Goal: Task Accomplishment & Management: Complete application form

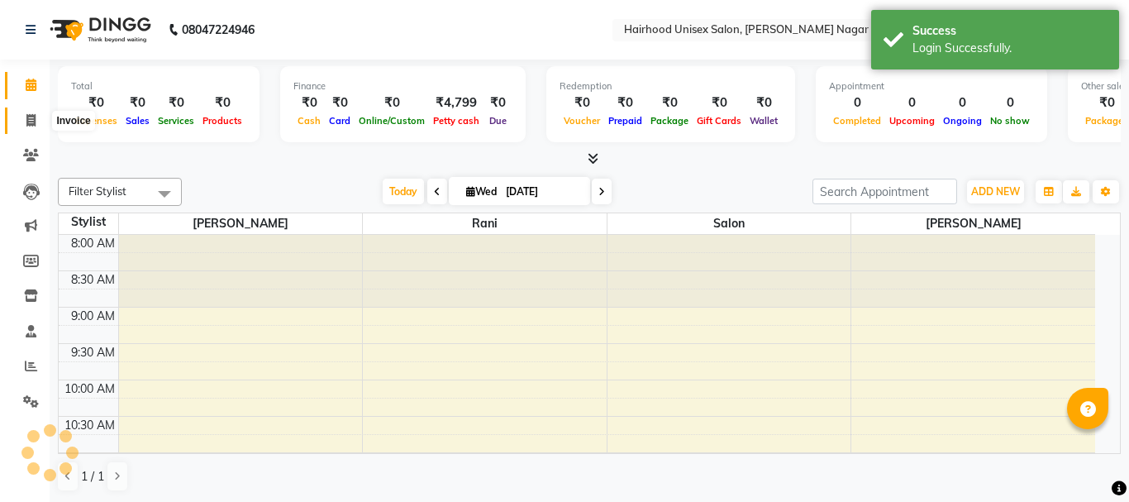
click at [26, 120] on icon at bounding box center [30, 120] width 9 height 12
select select "service"
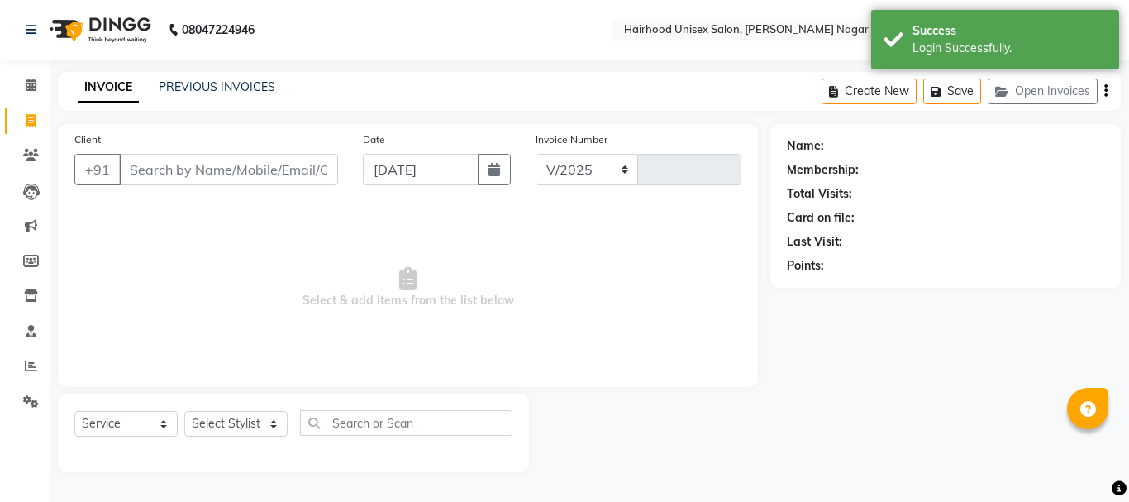
select select "754"
type input "0963"
click at [205, 173] on input "Client" at bounding box center [228, 169] width 219 height 31
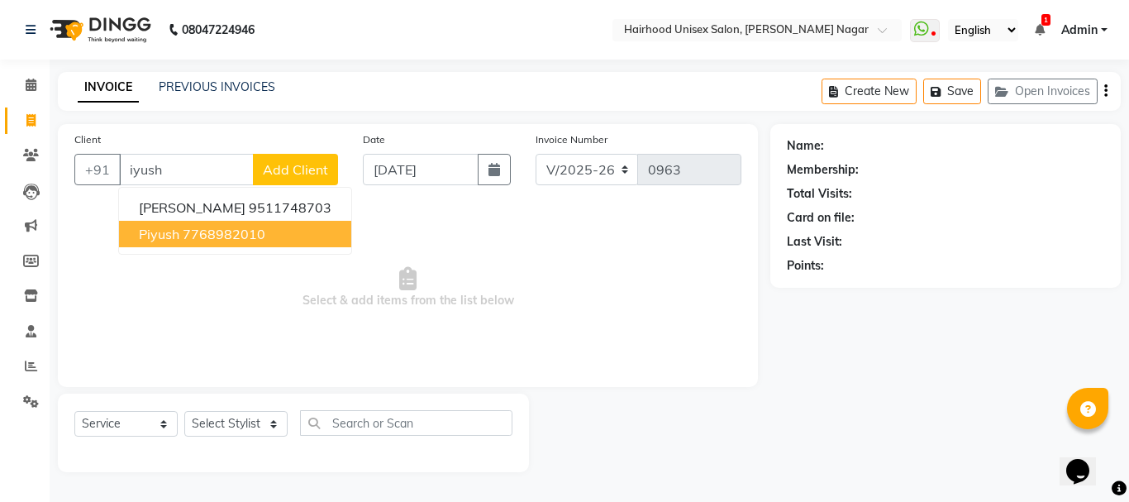
click at [250, 242] on button "piyush 7768982010" at bounding box center [235, 234] width 232 height 26
type input "7768982010"
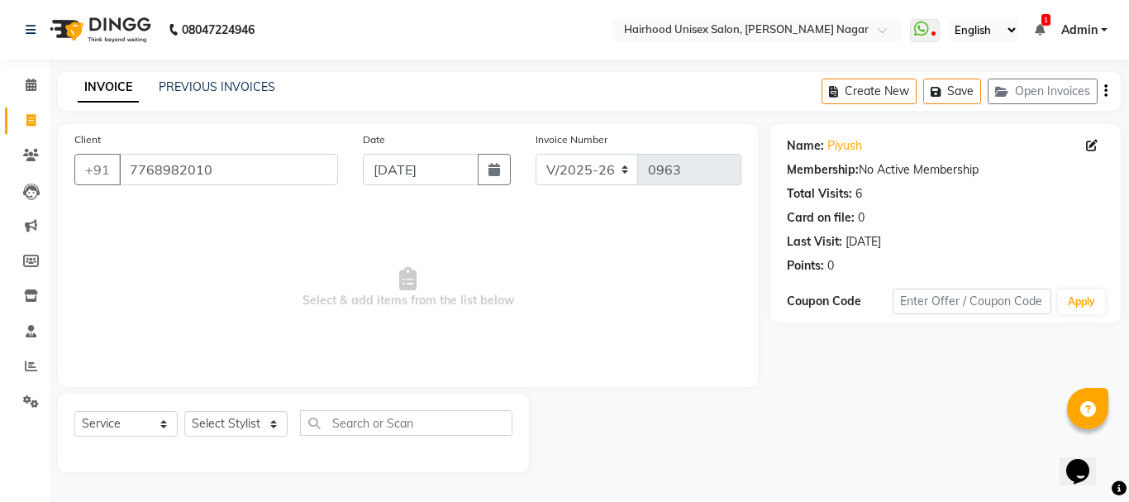
click at [228, 438] on div "Select Service Product Membership Package Voucher Prepaid Gift Card Select Styl…" at bounding box center [293, 429] width 438 height 39
click at [266, 422] on select "Select Stylist [PERSON_NAME] Rani Salon [PERSON_NAME]" at bounding box center [235, 424] width 103 height 26
select select "12325"
click at [184, 411] on select "Select Stylist [PERSON_NAME] Rani Salon [PERSON_NAME]" at bounding box center [235, 424] width 103 height 26
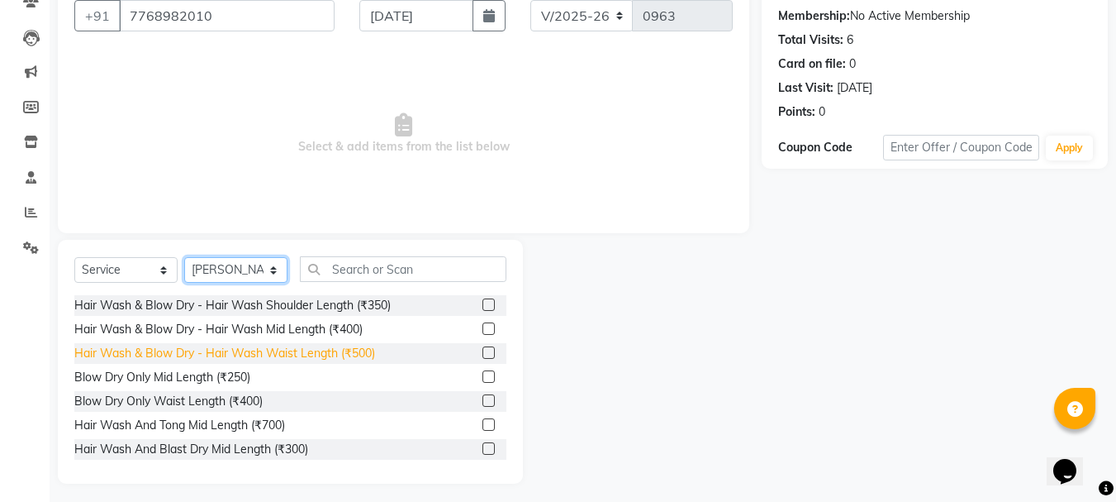
scroll to position [160, 0]
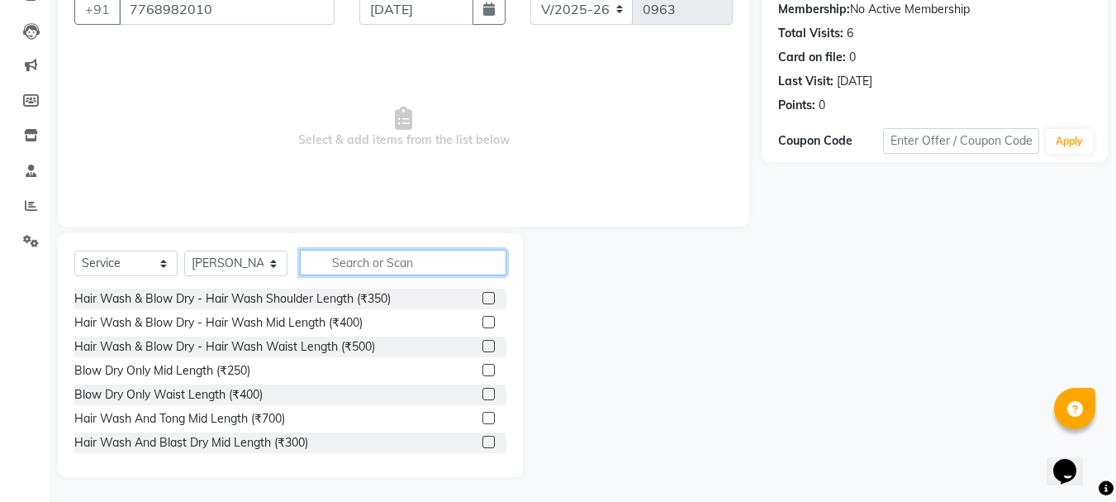
click at [480, 255] on input "text" at bounding box center [403, 263] width 207 height 26
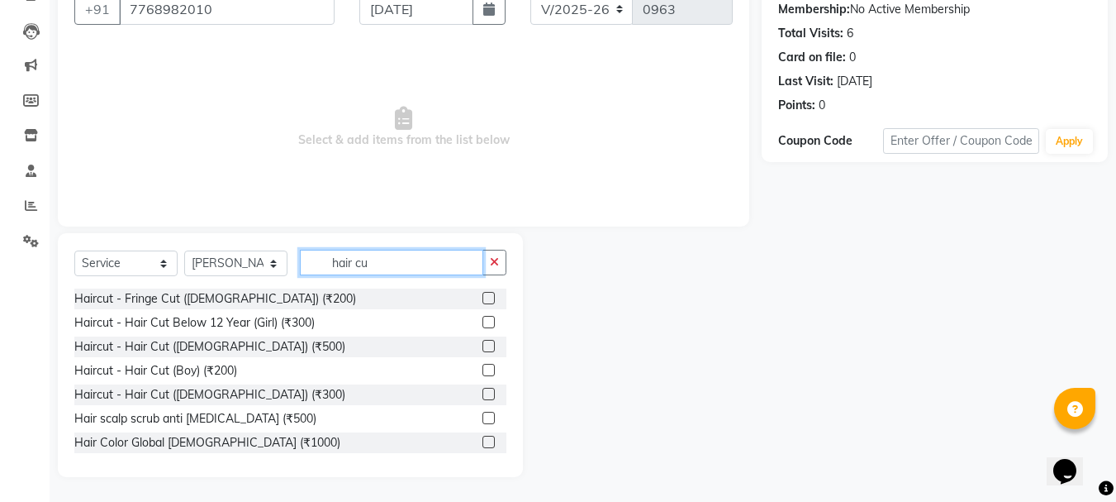
scroll to position [115, 0]
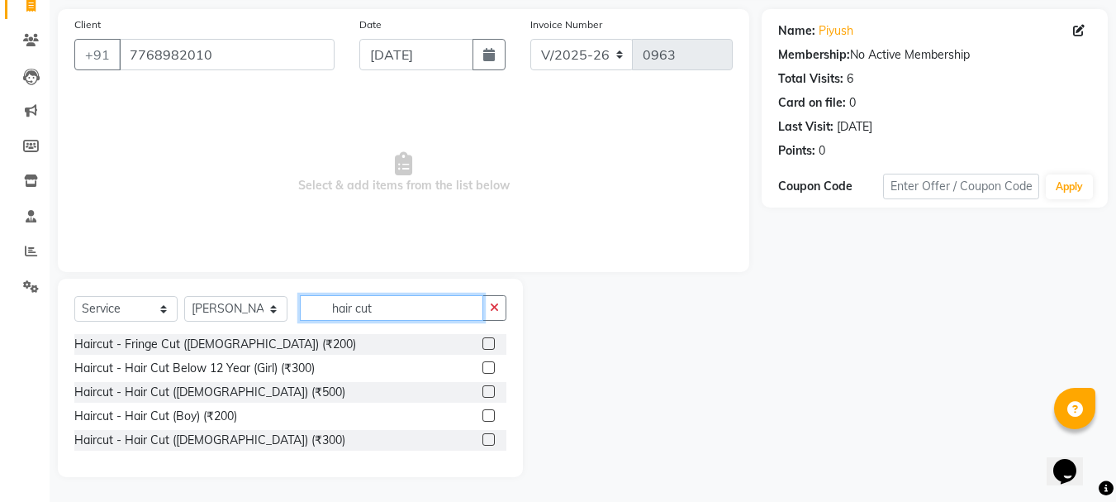
type input "hair cut"
click at [491, 444] on label at bounding box center [489, 439] width 12 height 12
click at [491, 444] on input "checkbox" at bounding box center [488, 440] width 11 height 11
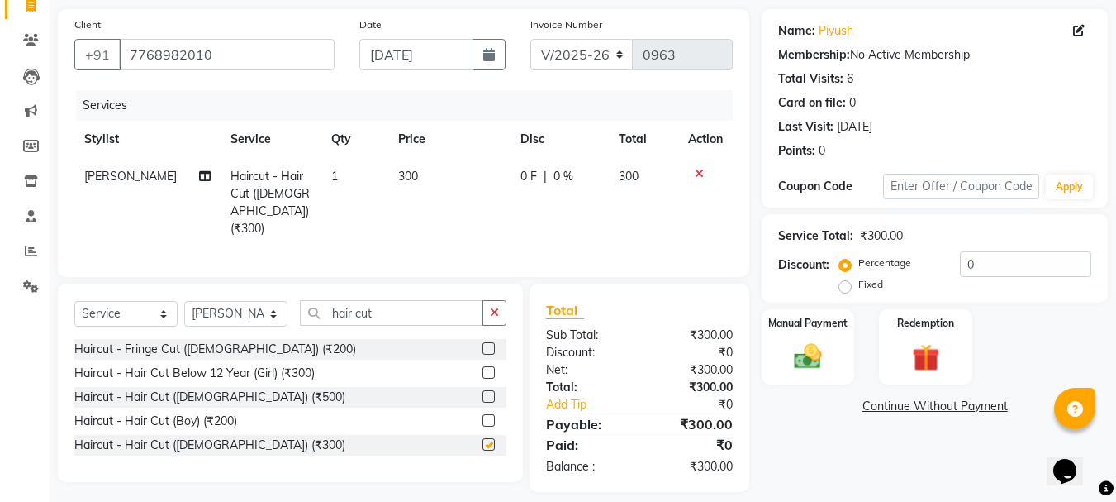
checkbox input "false"
click at [421, 316] on input "hair cut" at bounding box center [391, 313] width 183 height 26
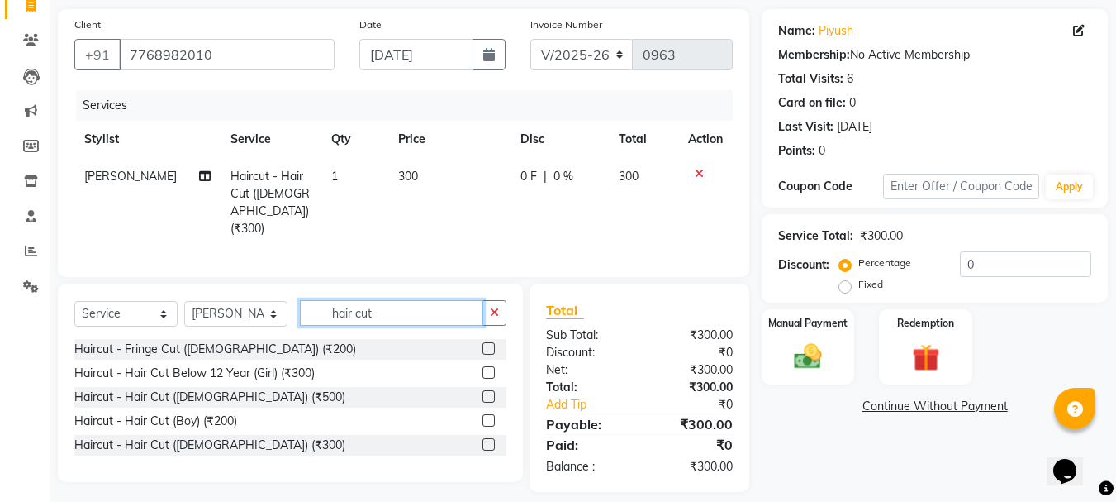
click at [421, 316] on input "hair cut" at bounding box center [391, 313] width 183 height 26
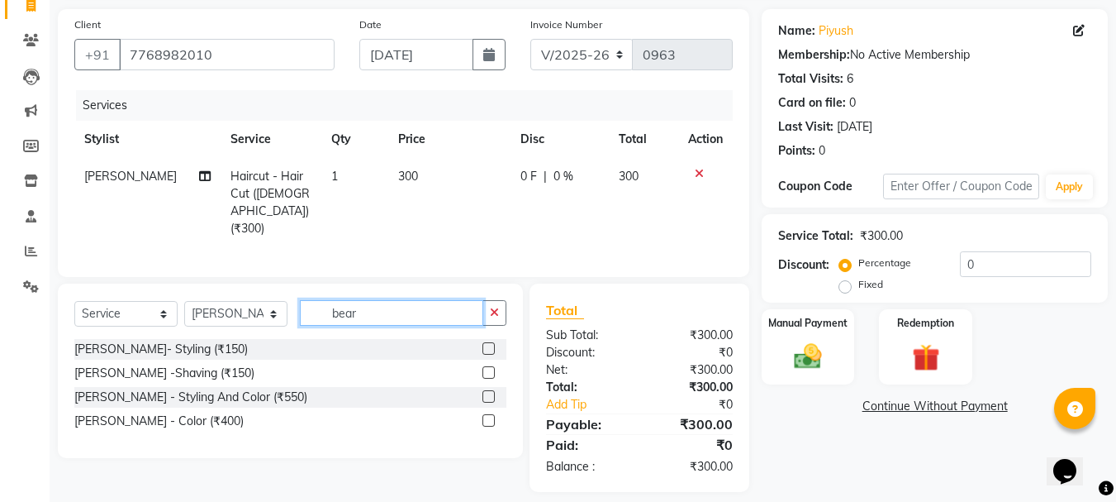
type input "bear"
click at [489, 343] on label at bounding box center [489, 348] width 12 height 12
click at [489, 344] on input "checkbox" at bounding box center [488, 349] width 11 height 11
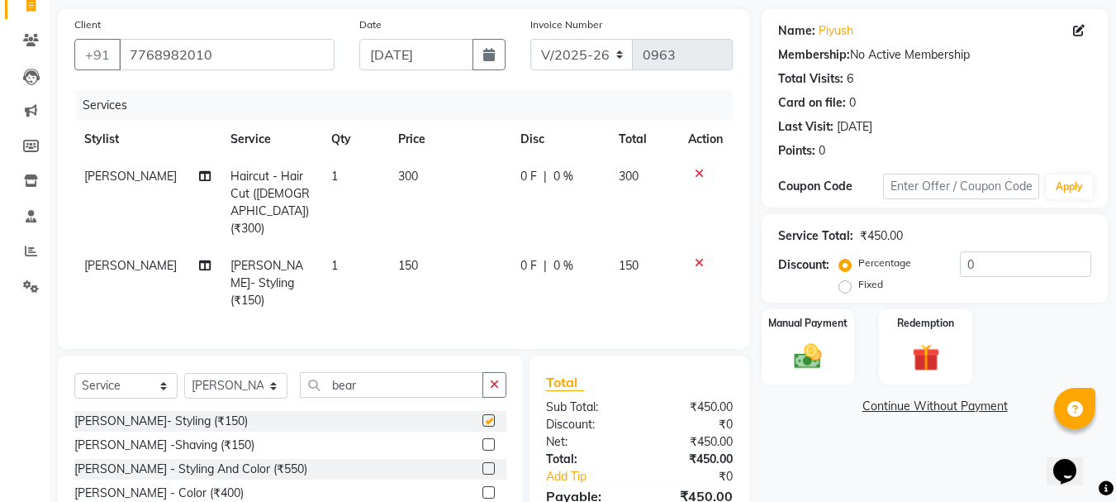
checkbox input "false"
click at [811, 364] on img at bounding box center [808, 356] width 46 height 33
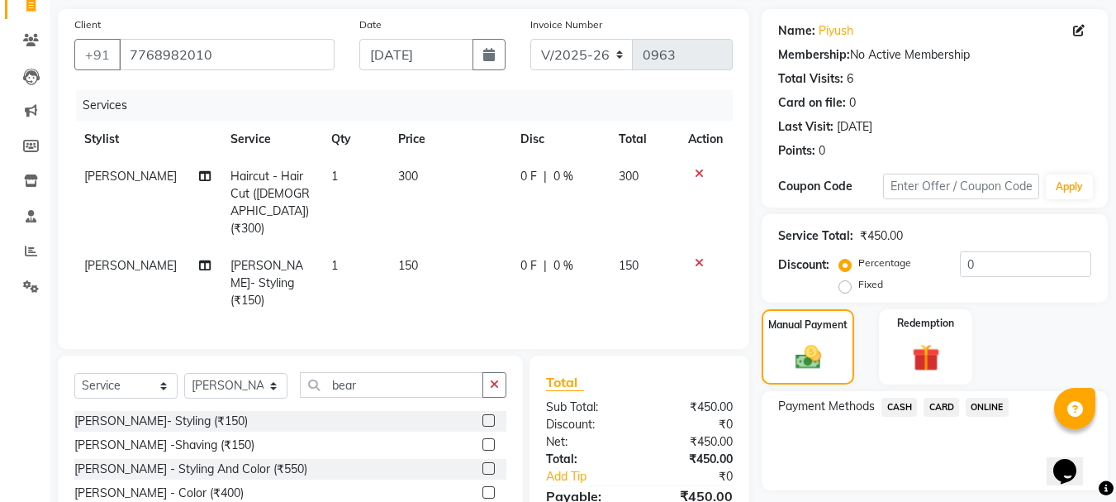
click at [985, 411] on span "ONLINE" at bounding box center [987, 406] width 43 height 19
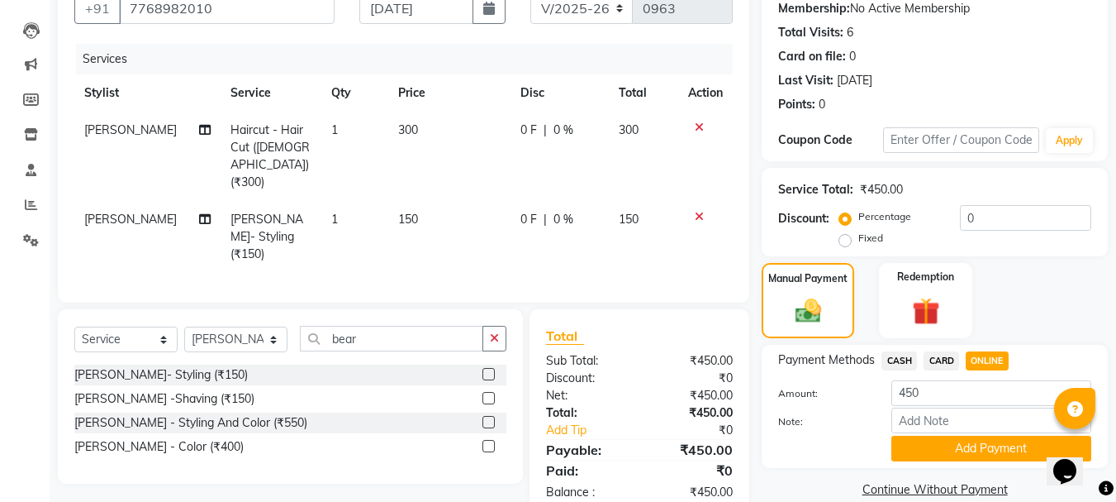
scroll to position [186, 0]
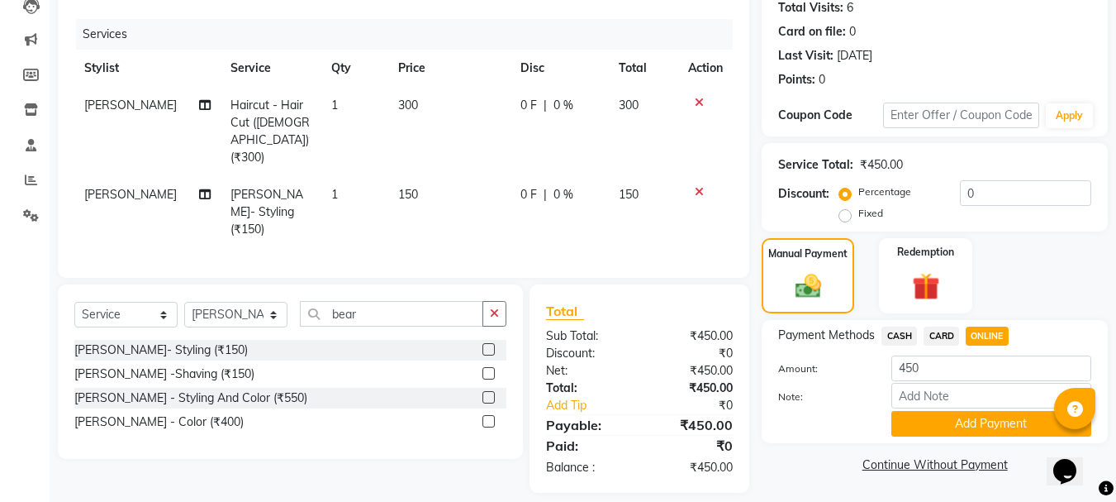
click at [976, 409] on div "Note:" at bounding box center [935, 397] width 338 height 28
click at [992, 423] on button "Add Payment" at bounding box center [992, 424] width 200 height 26
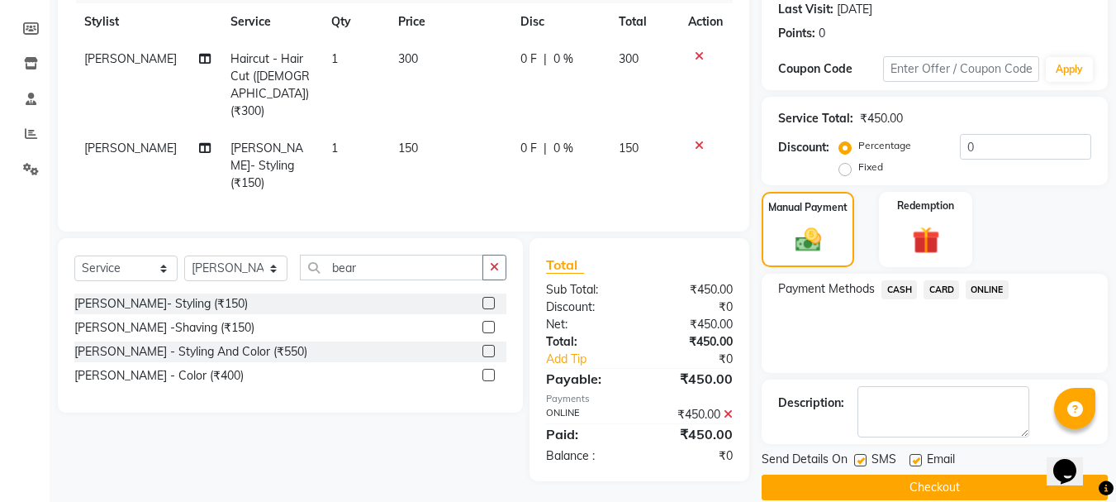
scroll to position [255, 0]
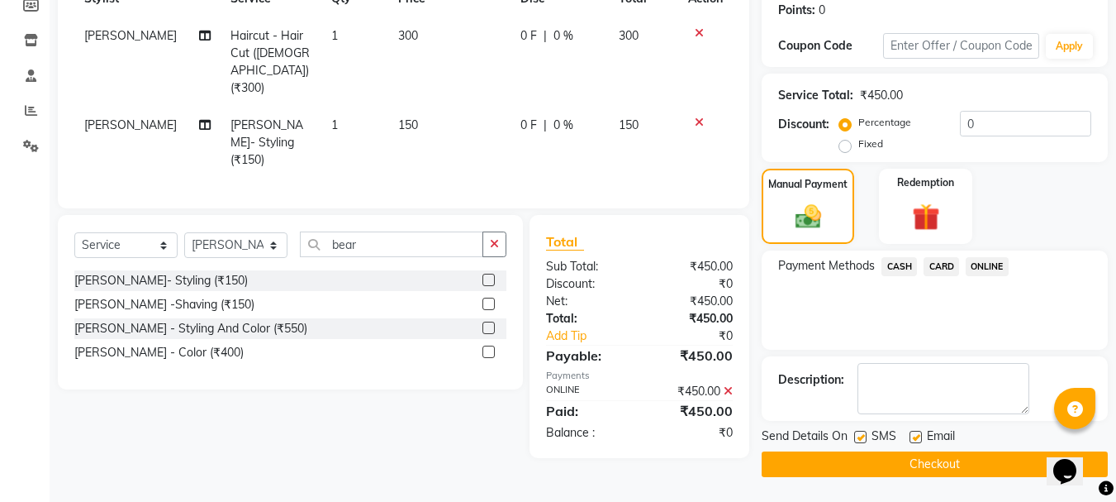
click at [900, 267] on span "CASH" at bounding box center [900, 266] width 36 height 19
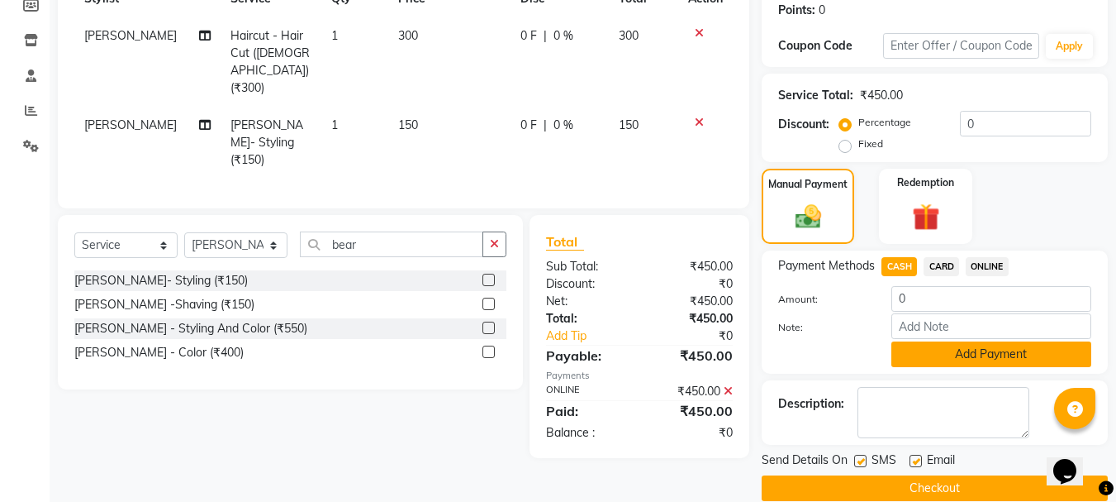
click at [911, 355] on button "Add Payment" at bounding box center [992, 354] width 200 height 26
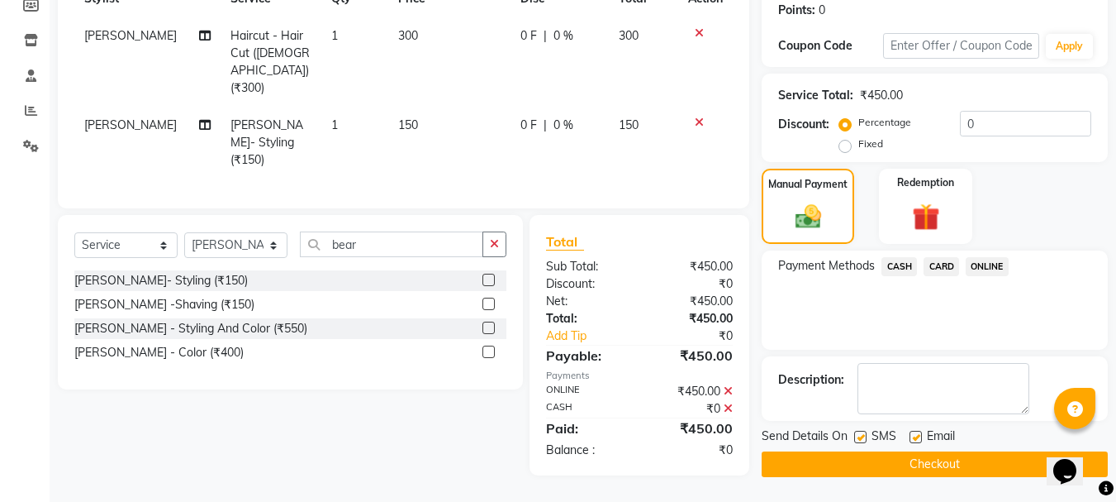
click at [726, 402] on icon at bounding box center [728, 408] width 9 height 12
click at [892, 460] on button "Checkout" at bounding box center [935, 464] width 346 height 26
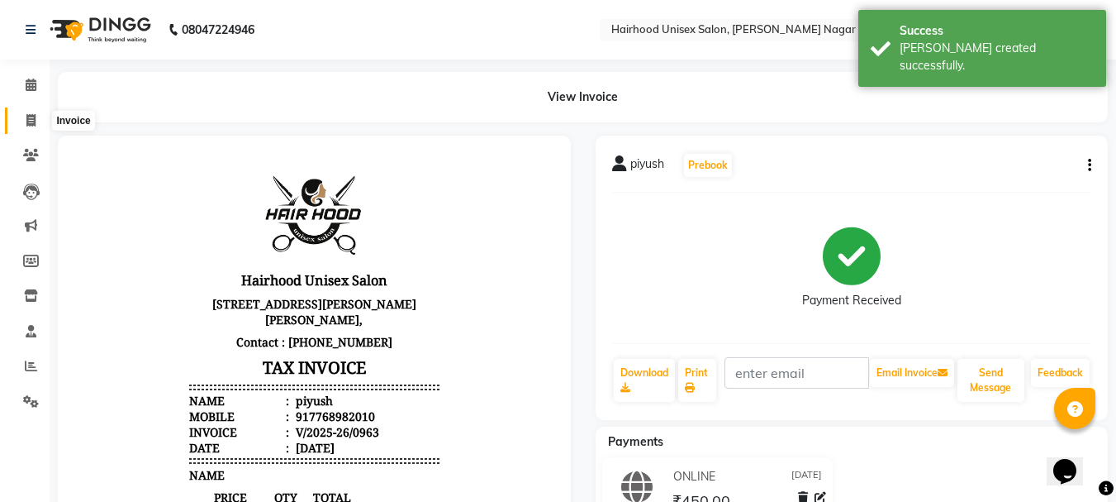
click at [34, 117] on icon at bounding box center [30, 120] width 9 height 12
select select "service"
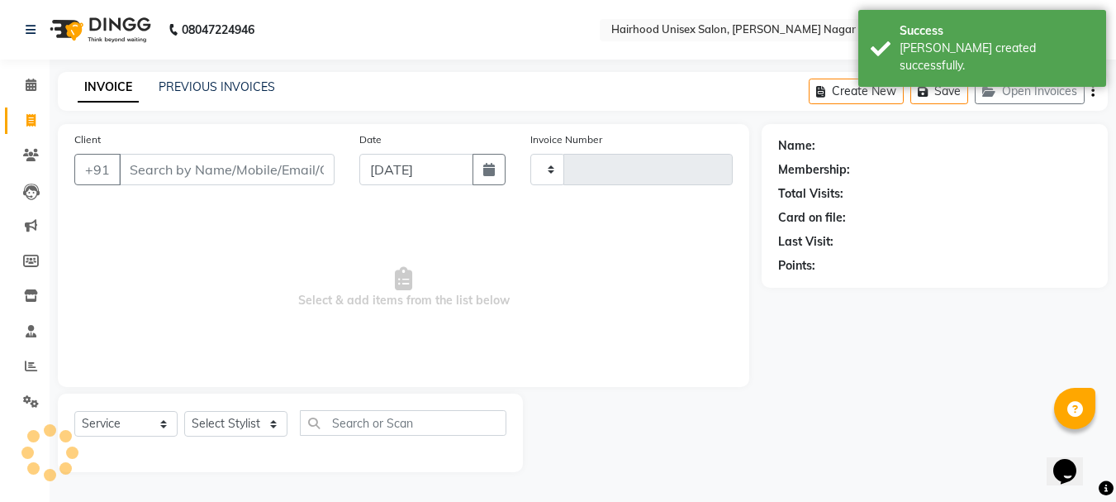
type input "0964"
select select "754"
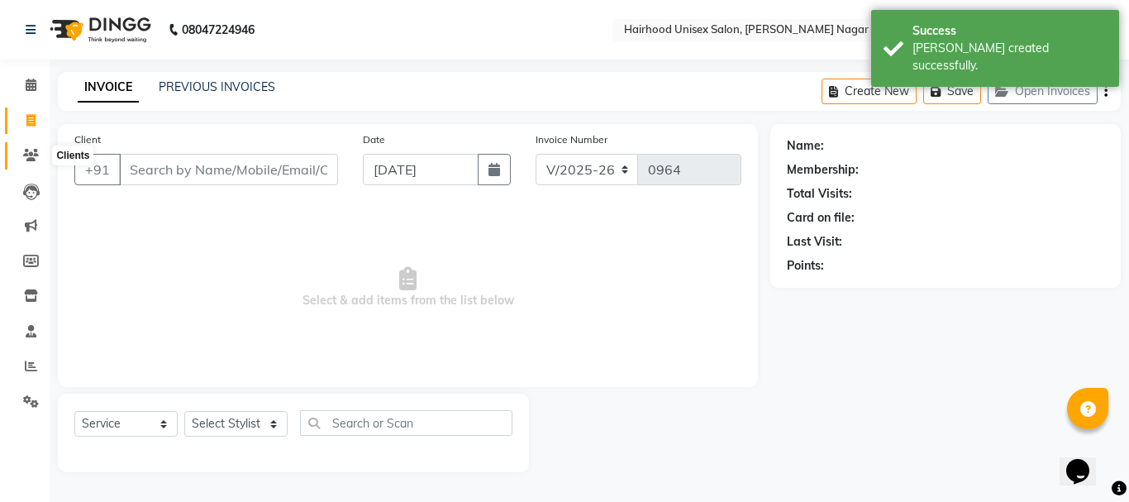
click at [30, 150] on icon at bounding box center [31, 155] width 16 height 12
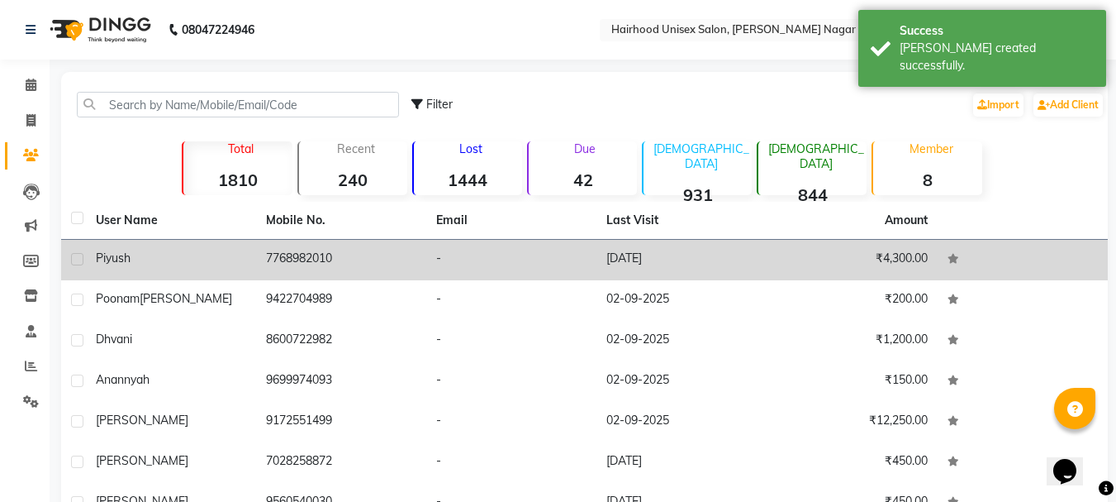
click at [204, 256] on div "piyush" at bounding box center [171, 258] width 150 height 17
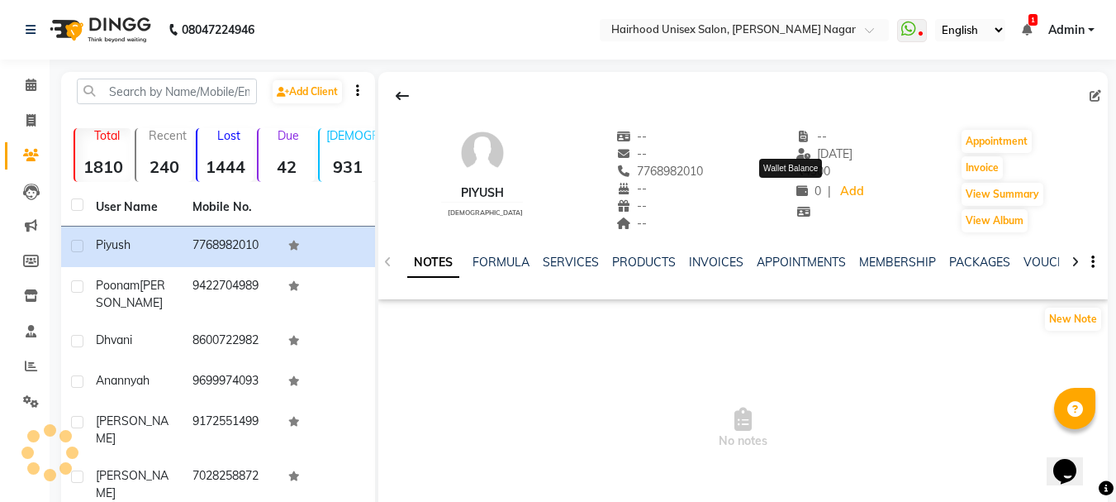
click at [797, 195] on icon at bounding box center [803, 191] width 12 height 12
click at [838, 188] on link "Add" at bounding box center [852, 191] width 29 height 23
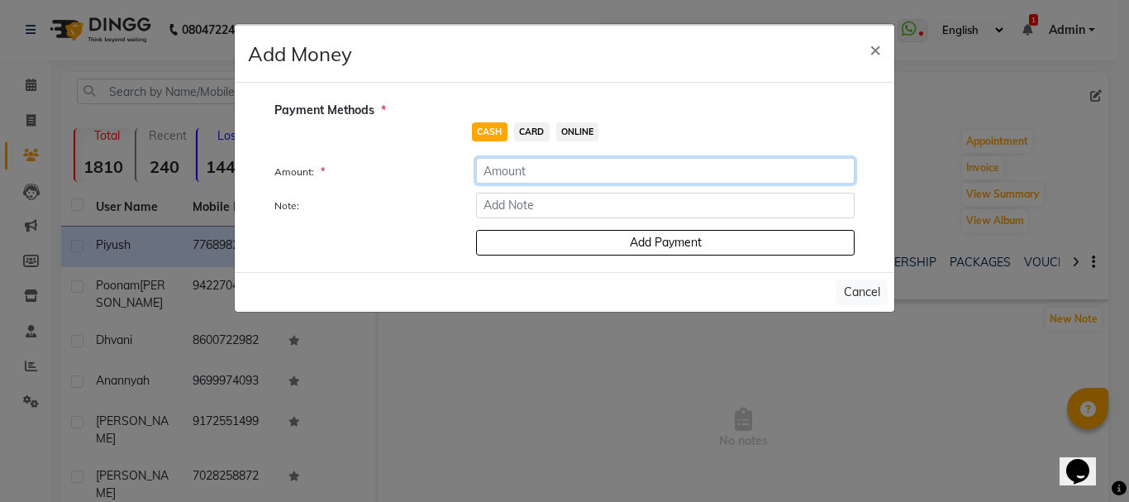
click at [535, 176] on input "number" at bounding box center [665, 171] width 378 height 26
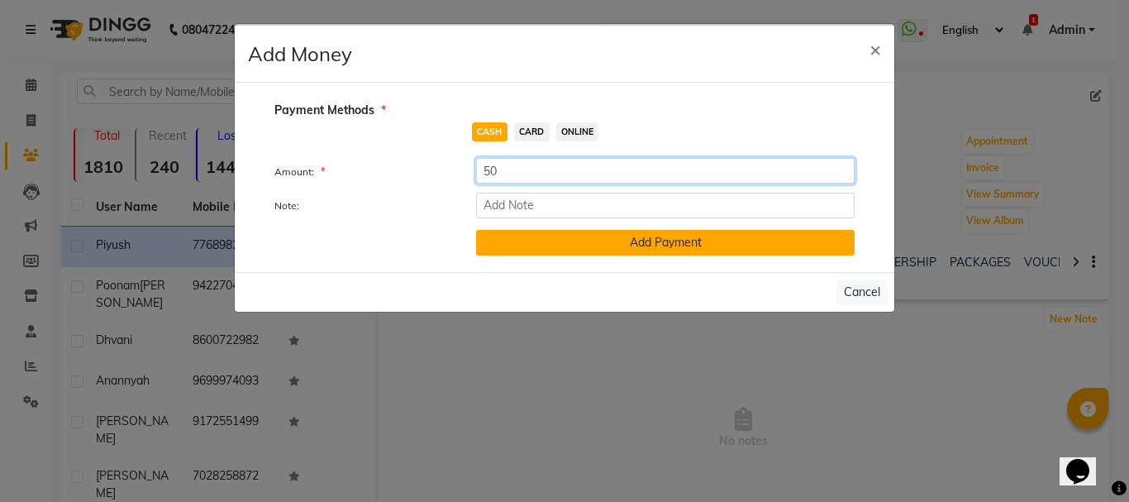
type input "50"
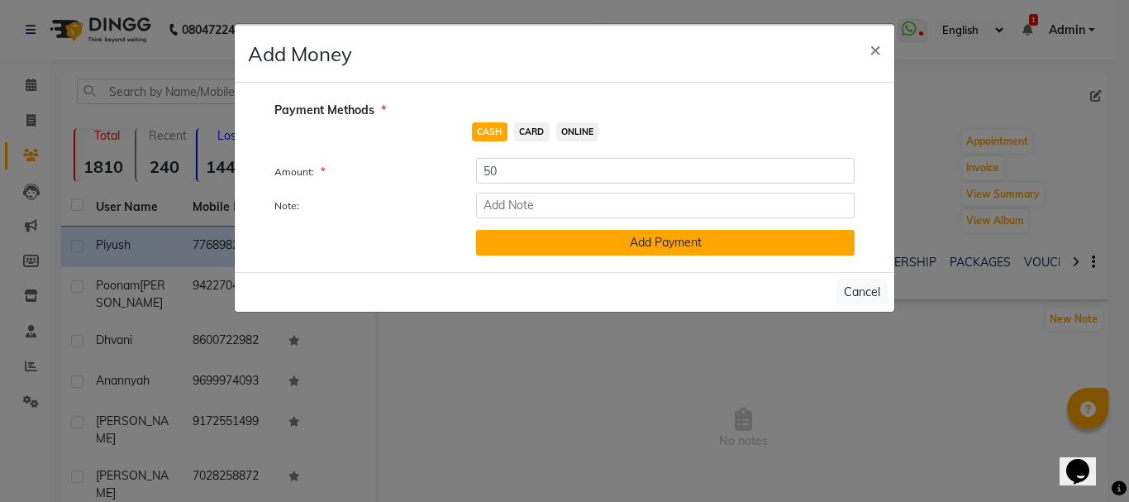
click at [575, 239] on button "Add Payment" at bounding box center [665, 243] width 378 height 26
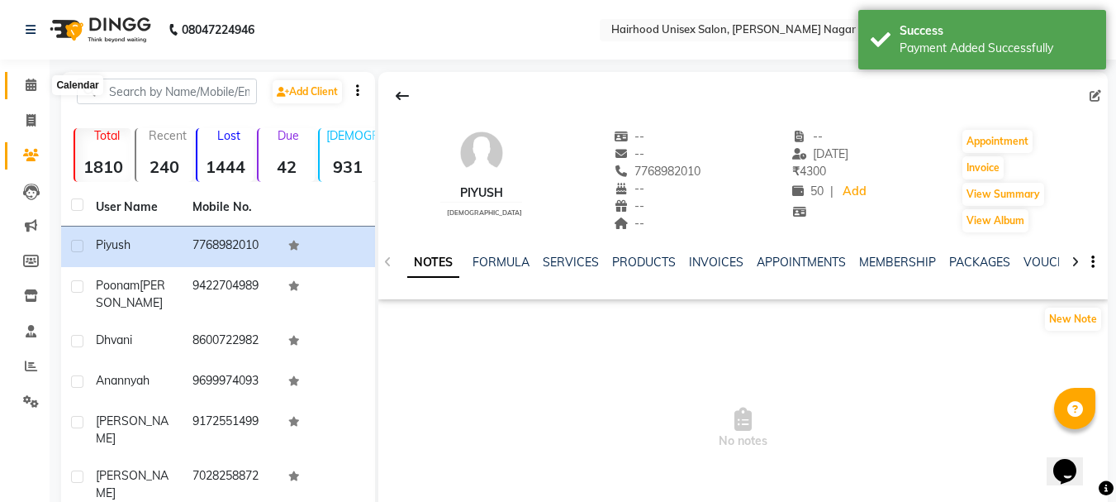
click at [26, 83] on icon at bounding box center [31, 85] width 11 height 12
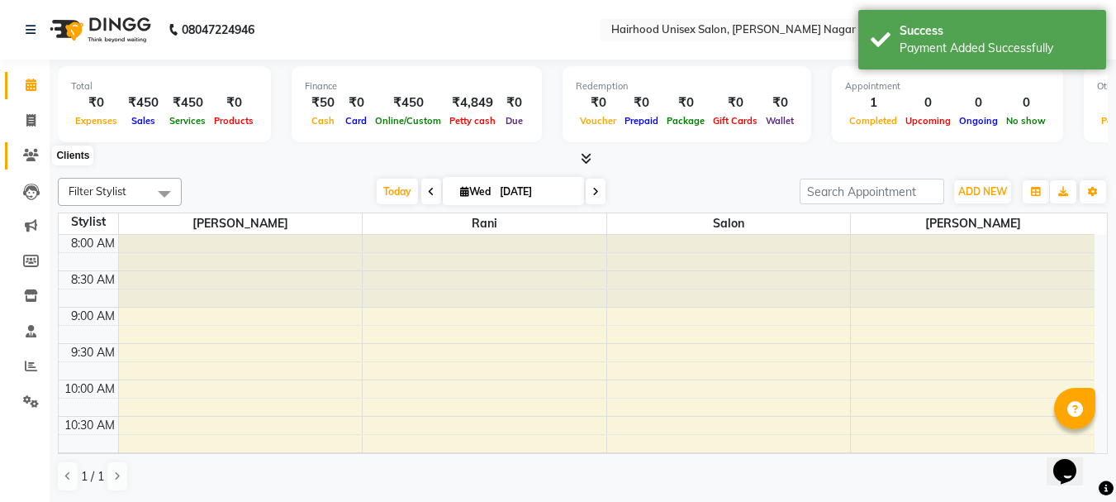
click at [30, 151] on icon at bounding box center [31, 155] width 16 height 12
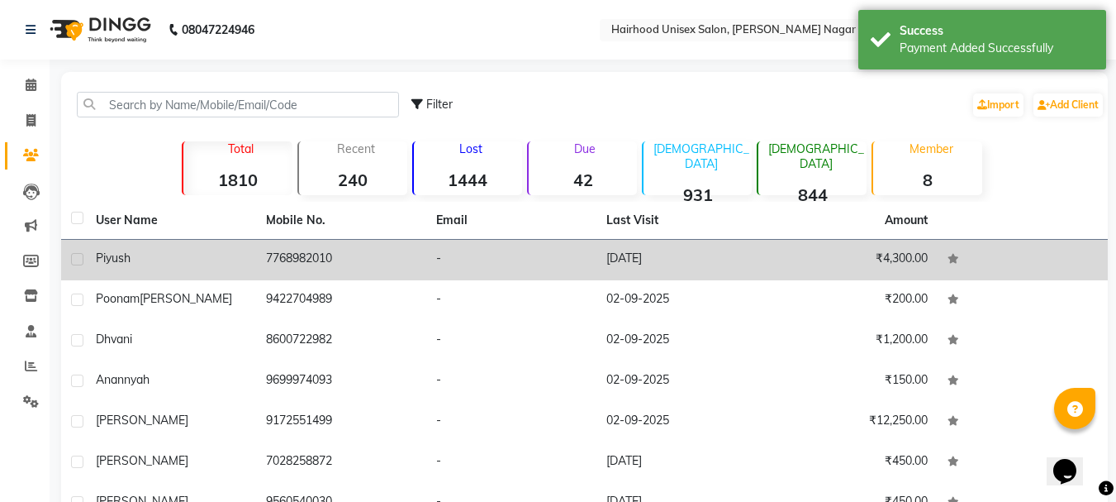
click at [190, 269] on td "piyush" at bounding box center [171, 260] width 170 height 40
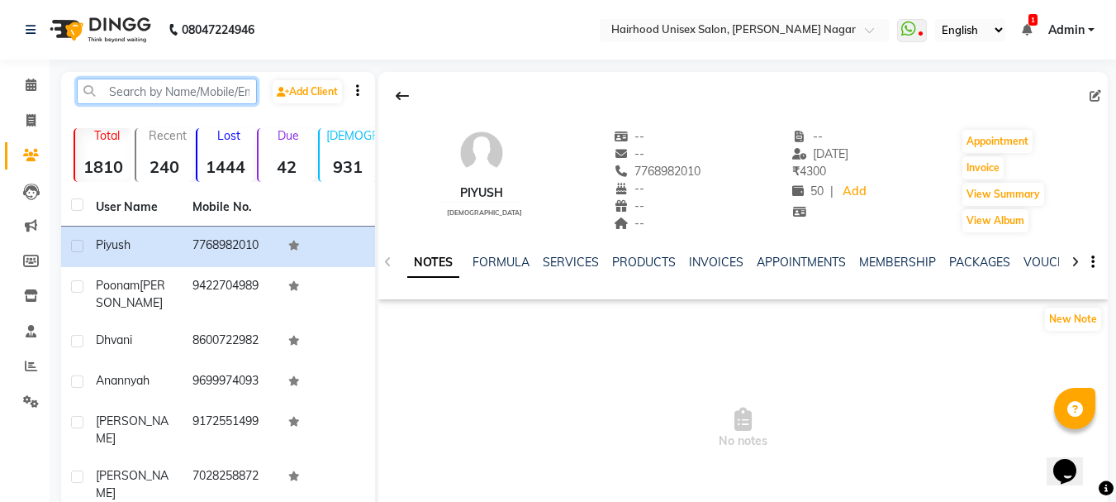
click at [181, 87] on input "text" at bounding box center [167, 92] width 180 height 26
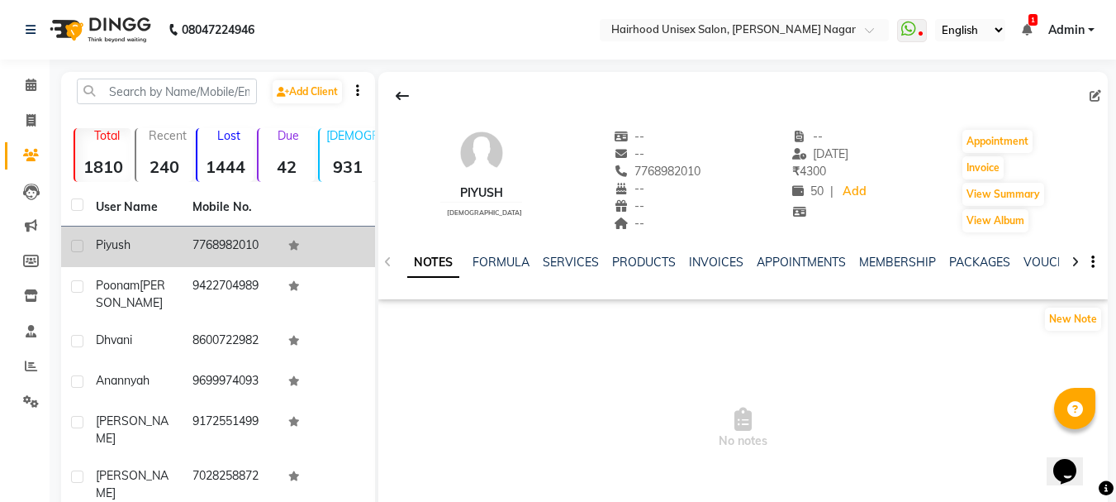
click at [209, 257] on td "7768982010" at bounding box center [231, 246] width 97 height 40
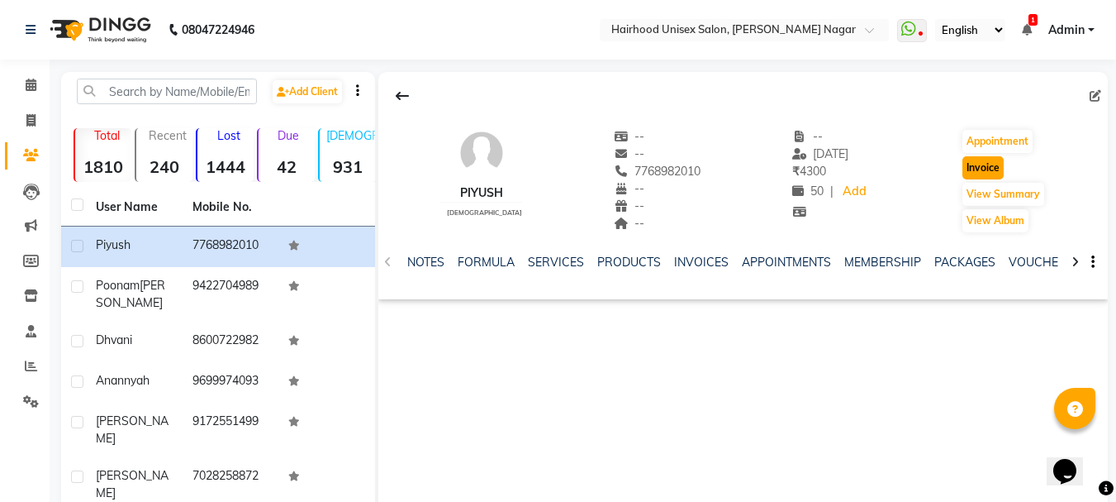
click at [993, 166] on button "Invoice" at bounding box center [983, 167] width 41 height 23
select select "754"
select select "service"
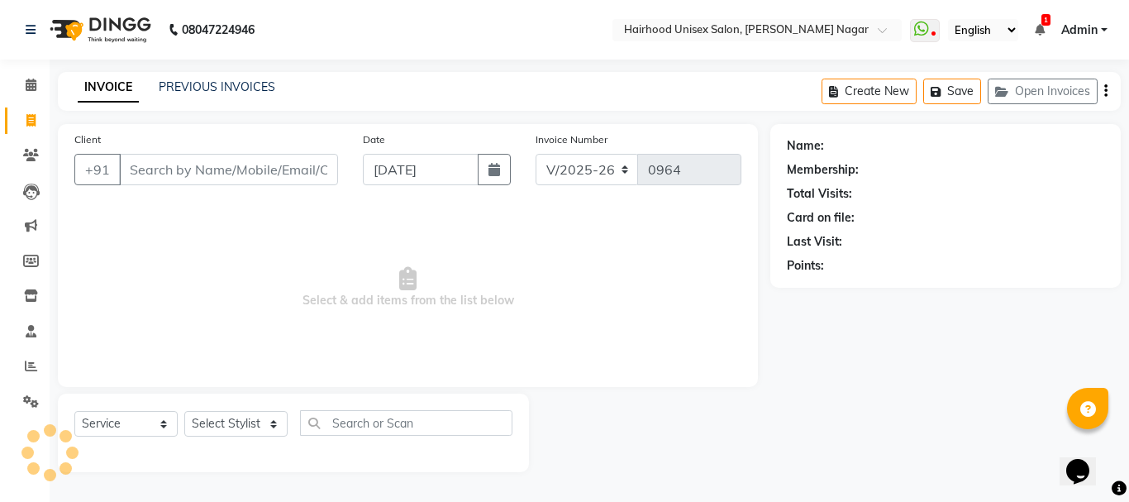
type input "7768982010"
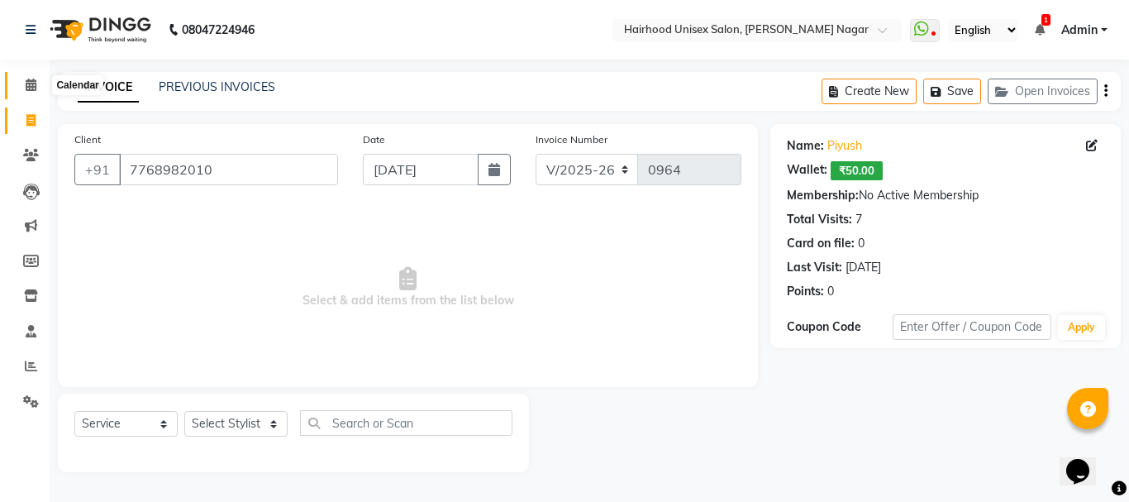
click at [28, 82] on icon at bounding box center [31, 85] width 11 height 12
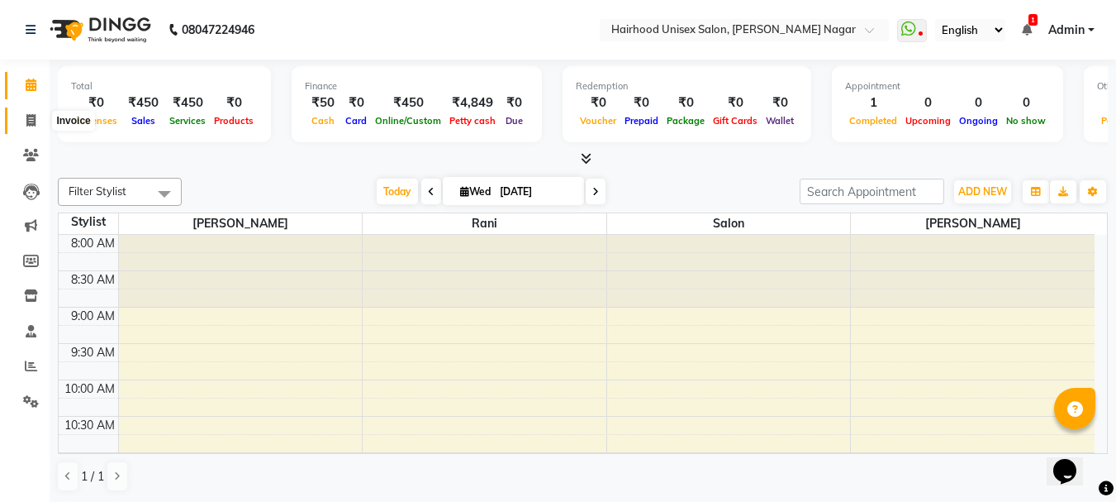
click at [35, 121] on icon at bounding box center [30, 120] width 9 height 12
select select "754"
select select "service"
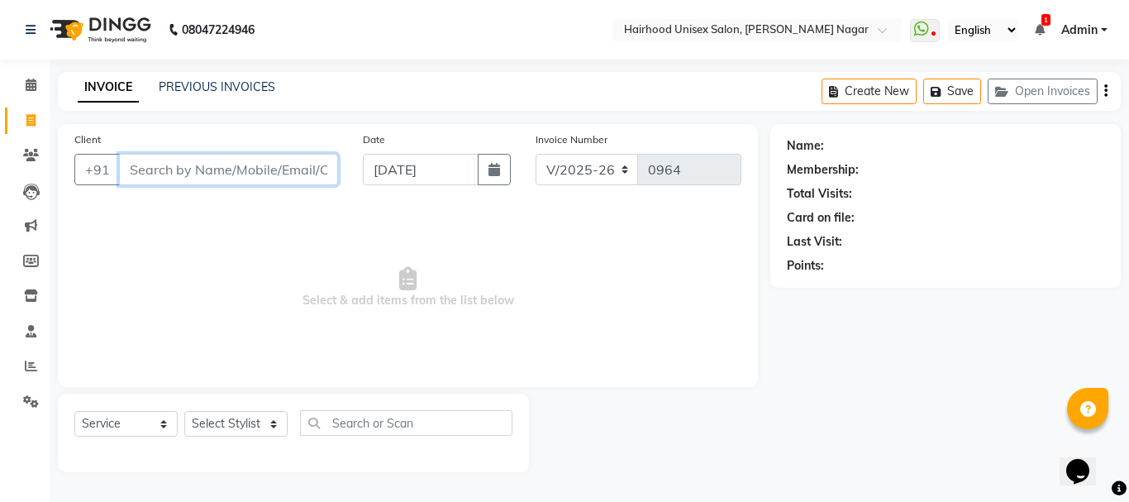
click at [195, 178] on input "Client" at bounding box center [228, 169] width 219 height 31
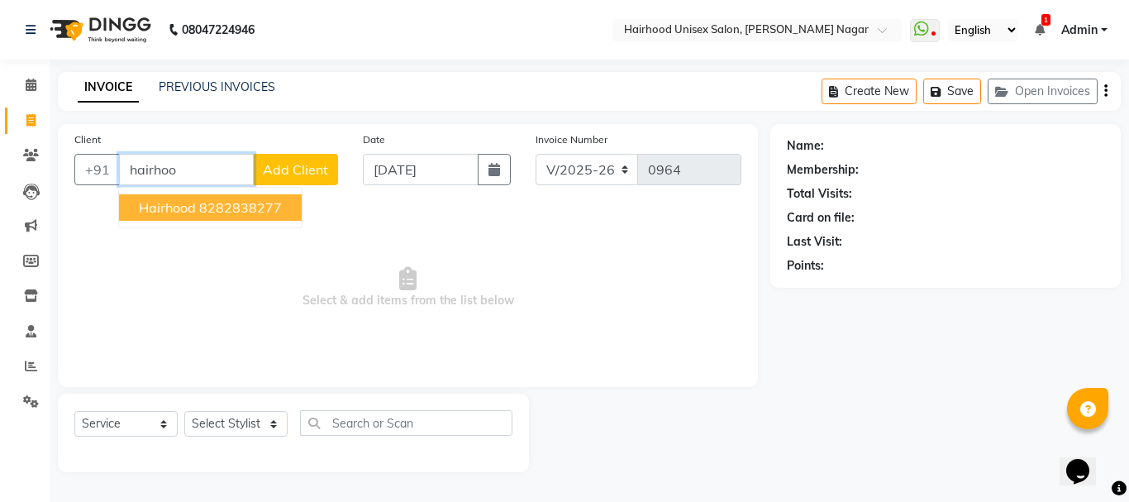
click at [188, 213] on span "Hairhood" at bounding box center [167, 207] width 57 height 17
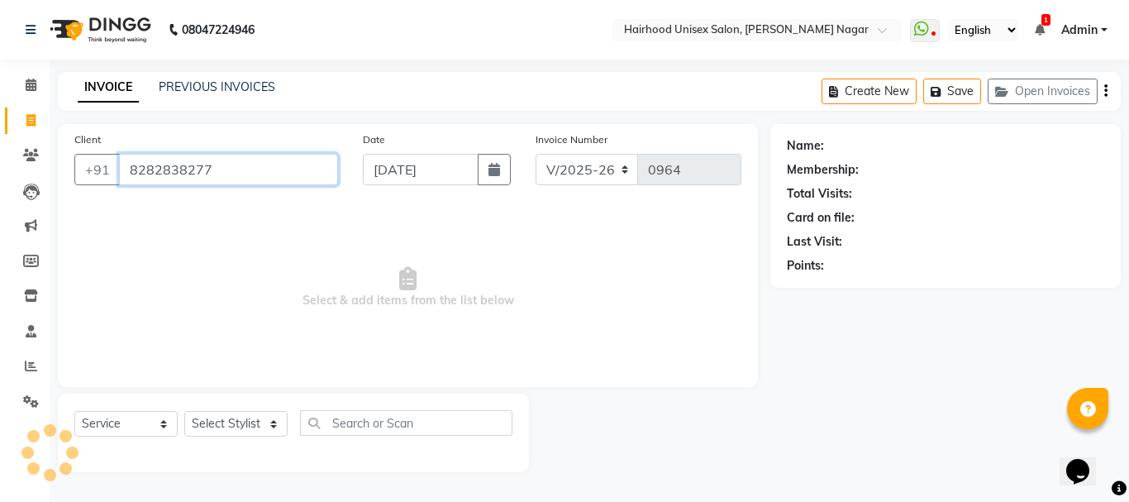
type input "8282838277"
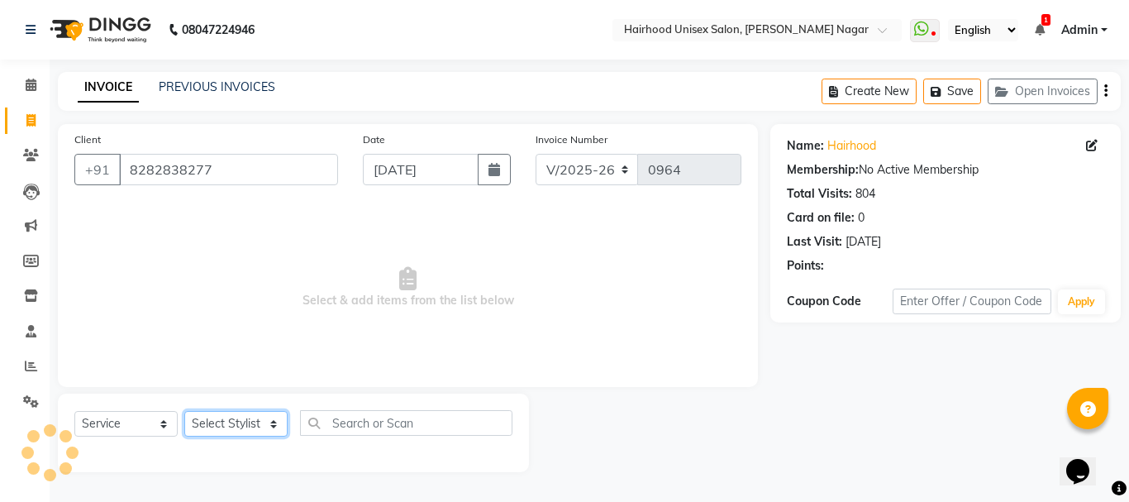
click at [234, 423] on select "Select Stylist [PERSON_NAME] Rani Salon [PERSON_NAME]" at bounding box center [235, 424] width 103 height 26
select select "89083"
click at [184, 411] on select "Select Stylist [PERSON_NAME] Rani Salon [PERSON_NAME]" at bounding box center [235, 424] width 103 height 26
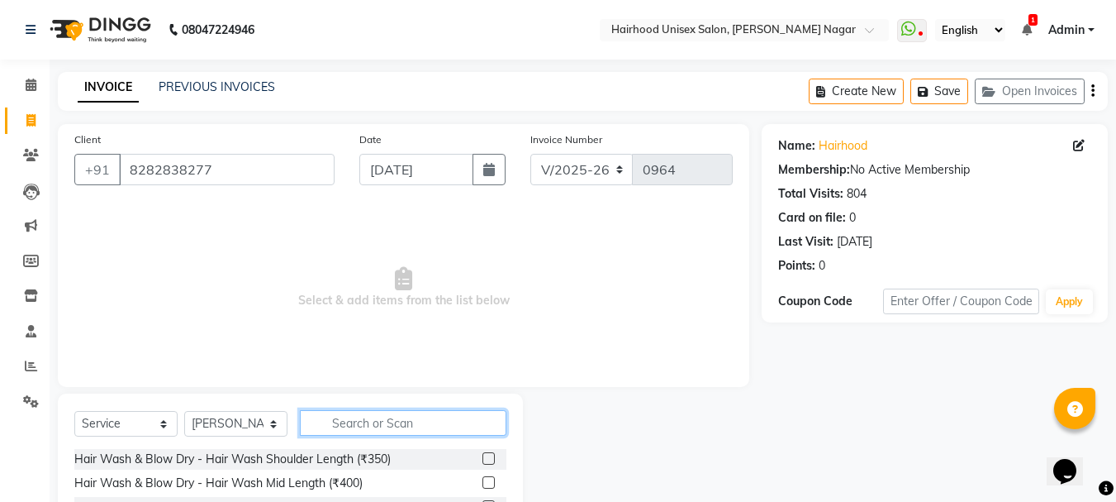
click at [347, 431] on input "text" at bounding box center [403, 423] width 207 height 26
type input "sty"
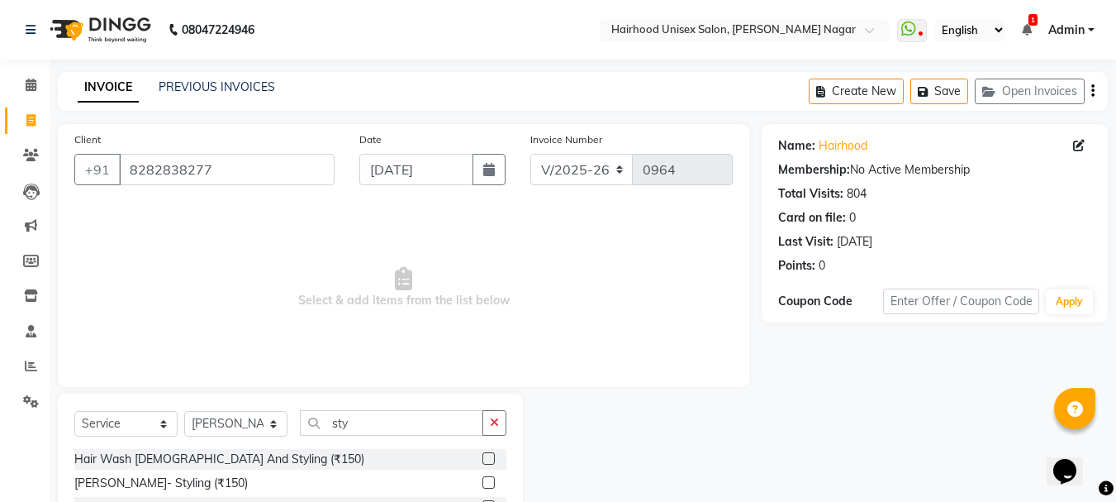
click at [488, 466] on div at bounding box center [488, 460] width 11 height 17
click at [490, 458] on label at bounding box center [489, 458] width 12 height 12
click at [490, 458] on input "checkbox" at bounding box center [488, 459] width 11 height 11
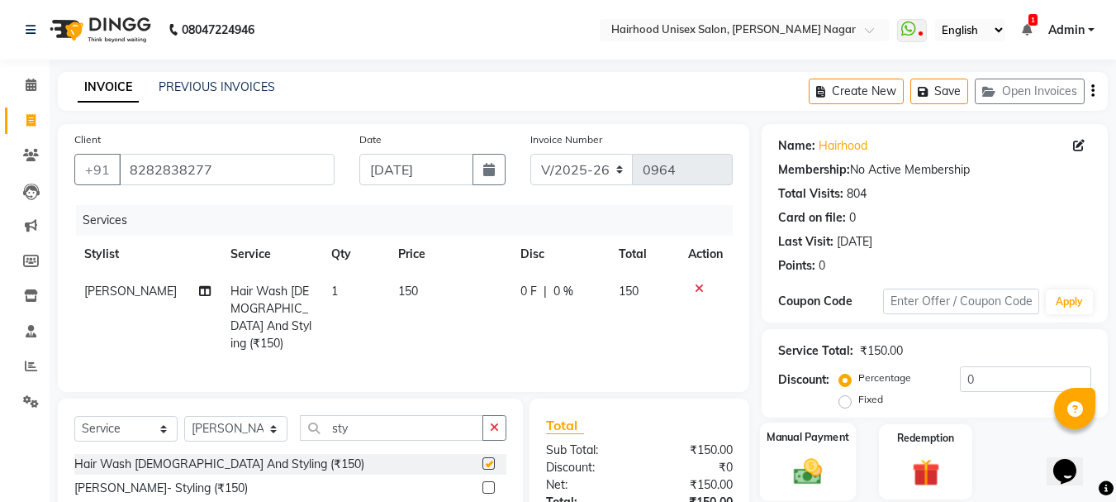
checkbox input "false"
click at [792, 474] on img at bounding box center [808, 470] width 46 height 33
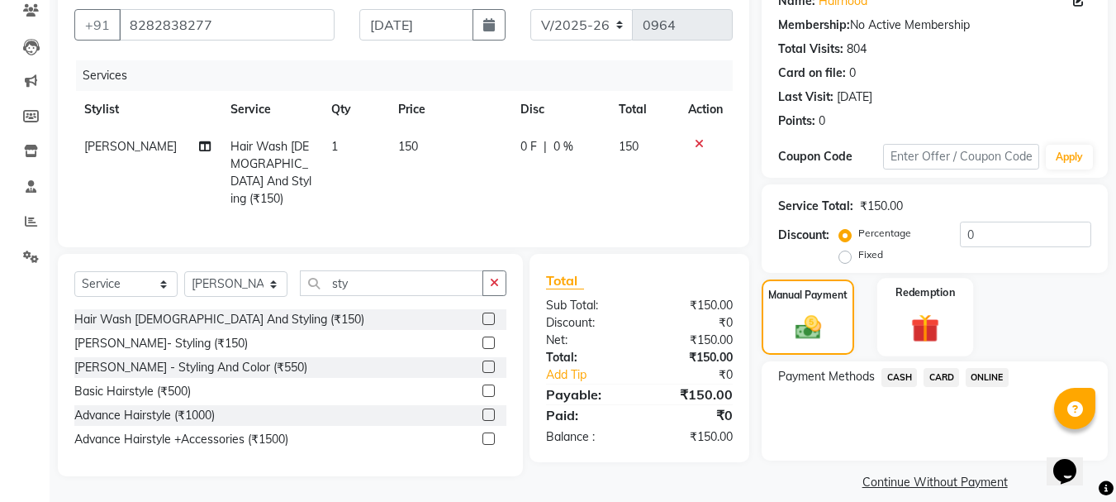
scroll to position [162, 0]
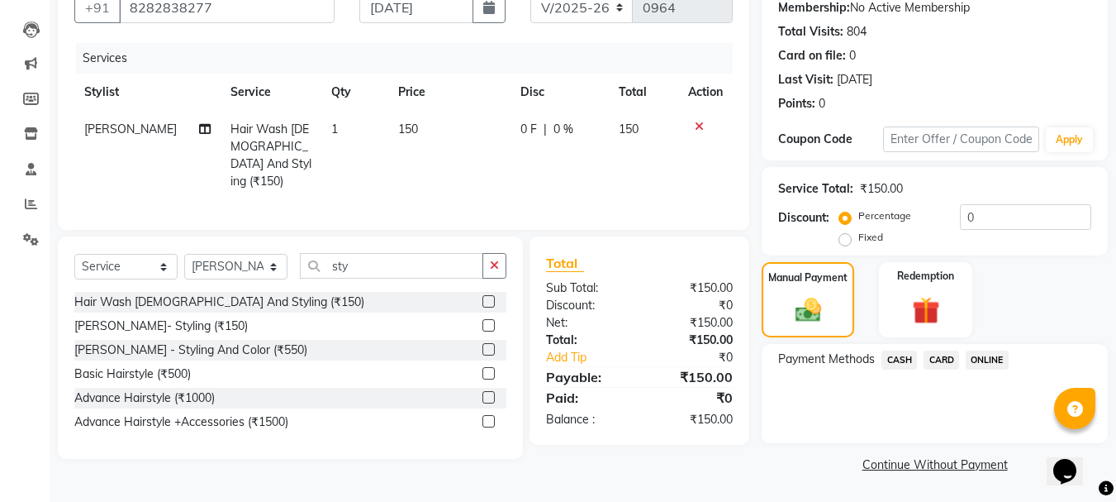
click at [977, 363] on span "ONLINE" at bounding box center [987, 359] width 43 height 19
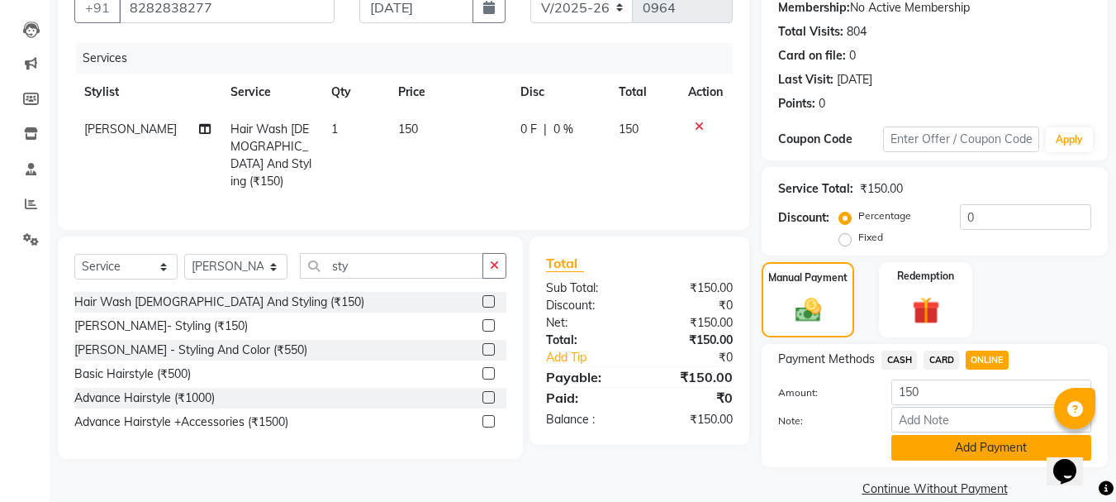
click at [972, 454] on button "Add Payment" at bounding box center [992, 448] width 200 height 26
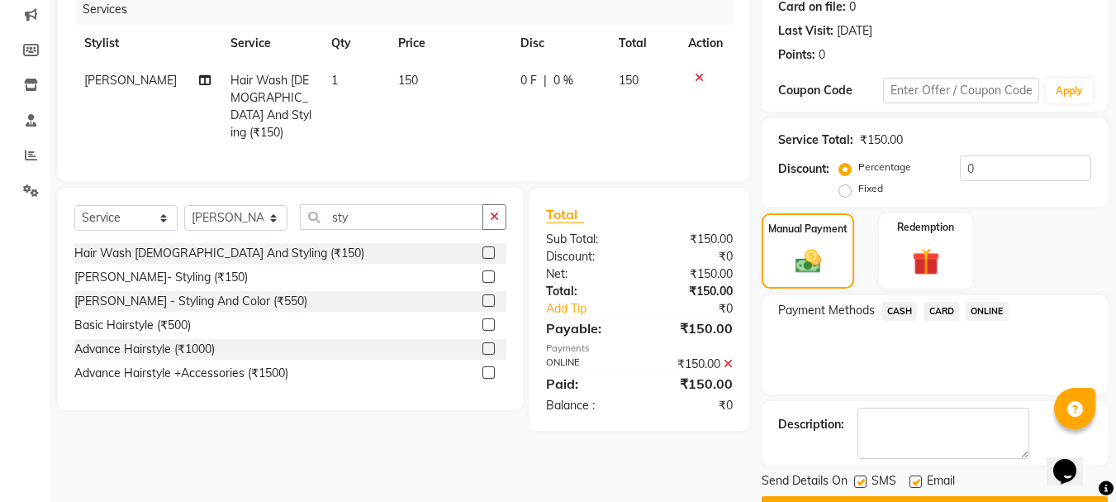
scroll to position [255, 0]
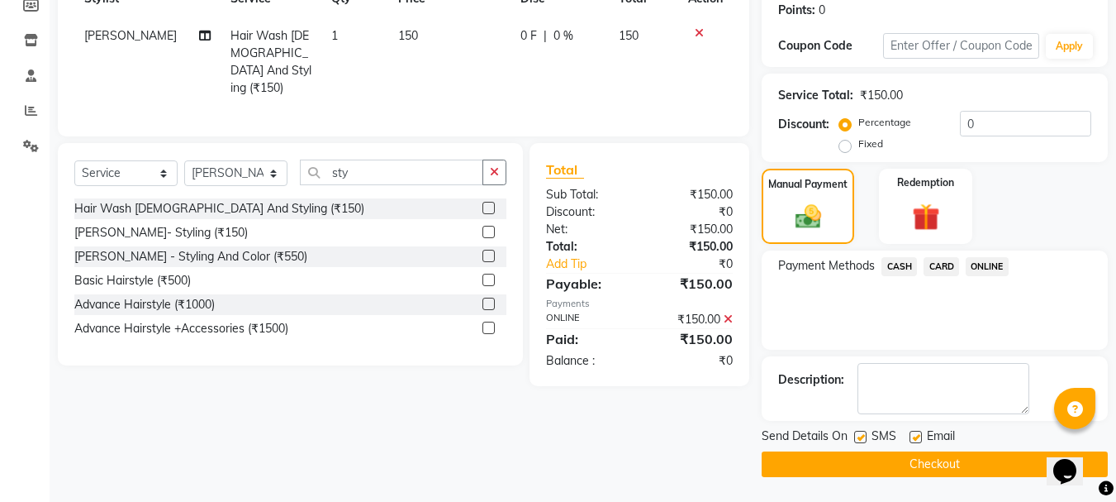
click at [954, 459] on button "Checkout" at bounding box center [935, 464] width 346 height 26
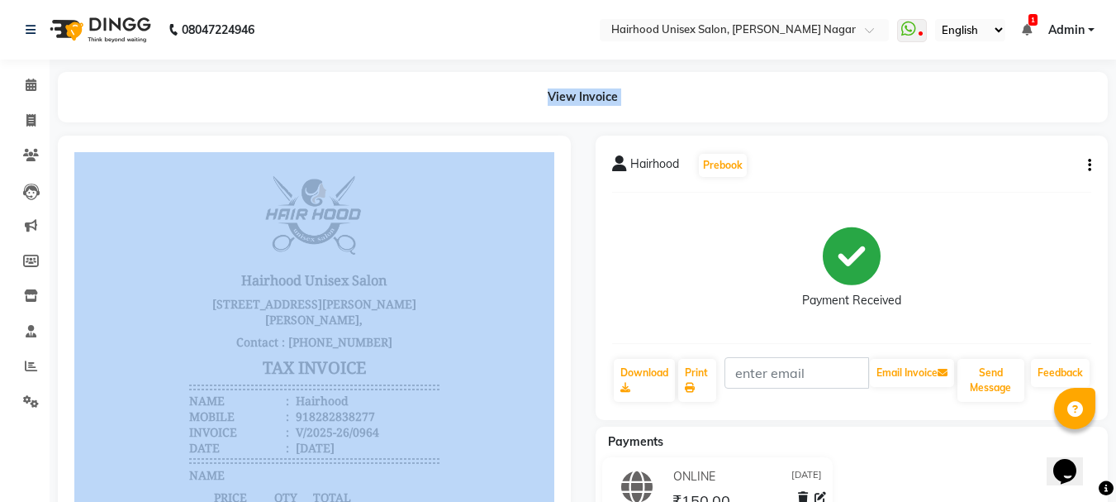
click at [1116, 0] on html "08047224946 Select Location × Hairhood Unisex Salon, [PERSON_NAME] Nagar WhatsA…" at bounding box center [558, 251] width 1116 height 502
